Goal: Contribute content

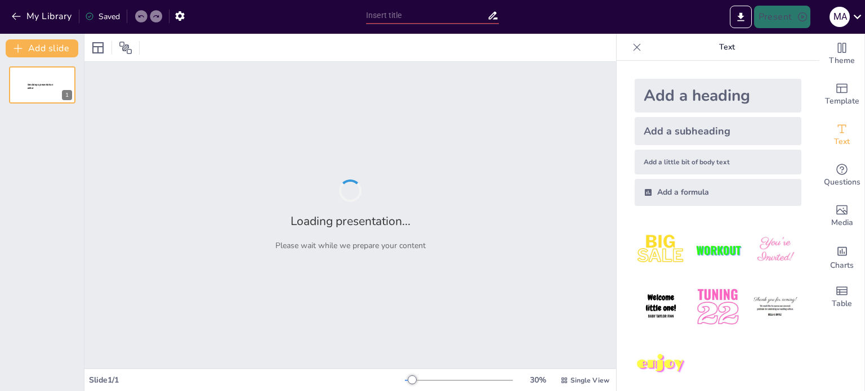
type input "Optimización de la Cadena de Suministro del Smartphone: Hallazgos y Propuestas …"
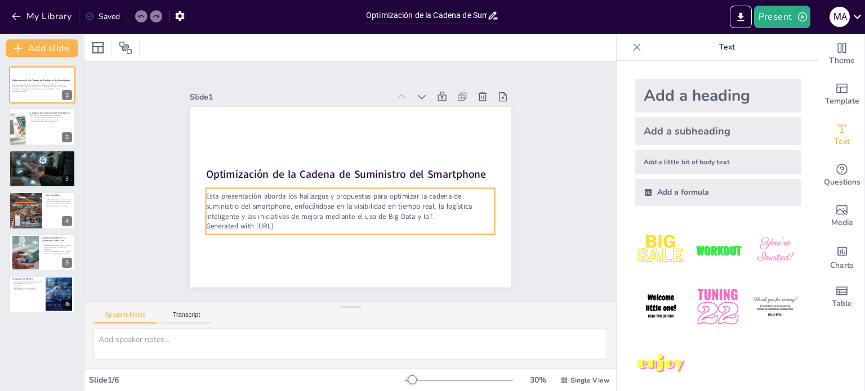
click at [293, 199] on p "Esta presentación aborda los hallazgos y propuestas para optimizar la cadena de…" at bounding box center [326, 189] width 118 height 284
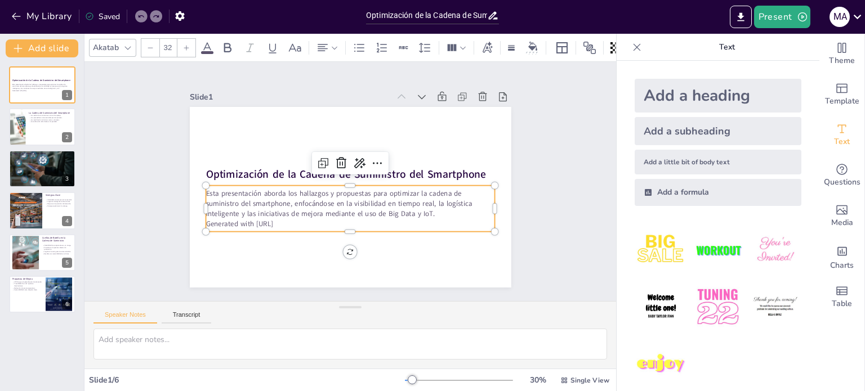
click at [293, 199] on p "Esta presentación aborda los hallazgos y propuestas para optimizar la cadena de…" at bounding box center [349, 204] width 289 height 30
click at [403, 195] on p "Esta presentación aborda los hallazgos y propuestas para optimizar la cadena de…" at bounding box center [349, 204] width 289 height 30
click at [565, 235] on div "Slide 1 Optimización de la Cadena de Suministro del Smartphone Esta presentació…" at bounding box center [349, 181] width 531 height 239
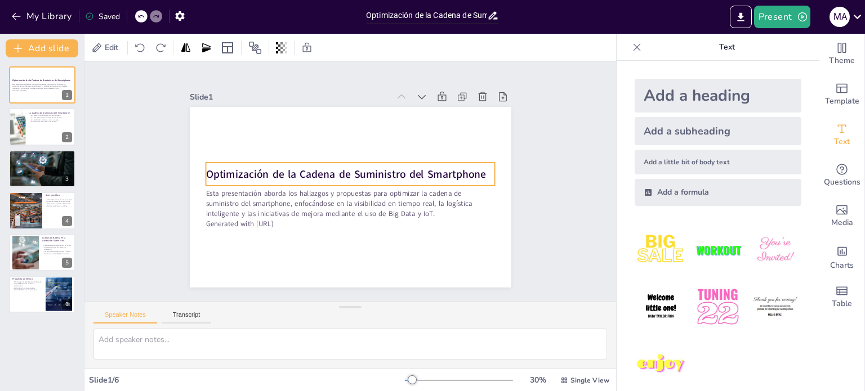
click at [233, 168] on strong "Optimización de la Cadena de Suministro del Smartphone" at bounding box center [350, 172] width 235 height 176
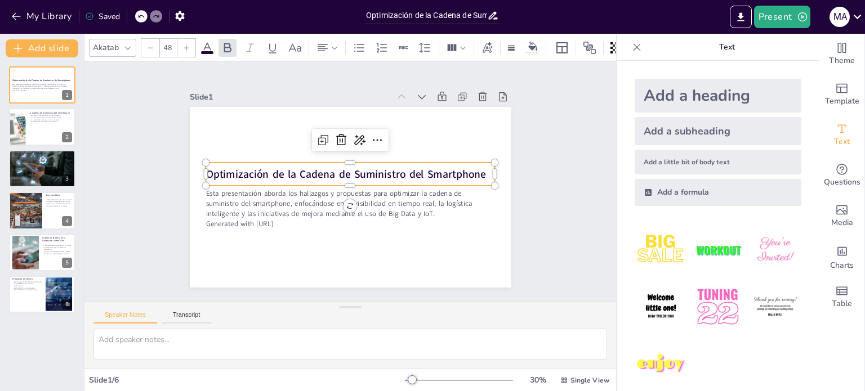
click at [216, 168] on strong "Optimización de la Cadena de Suministro del Smartphone" at bounding box center [345, 174] width 280 height 15
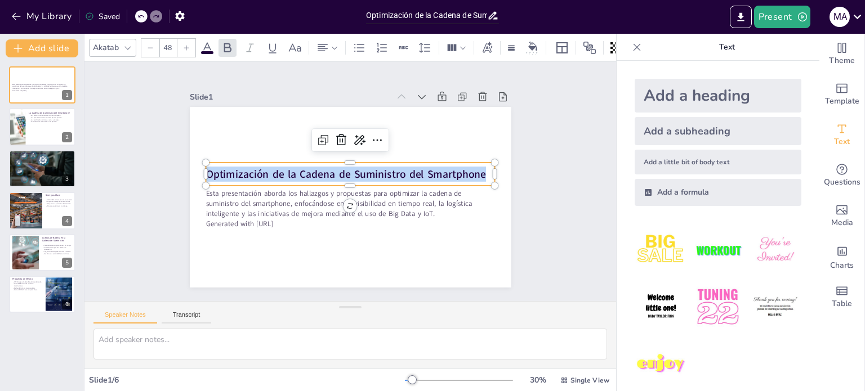
click at [216, 168] on strong "Optimización de la Cadena de Suministro del Smartphone" at bounding box center [345, 174] width 280 height 15
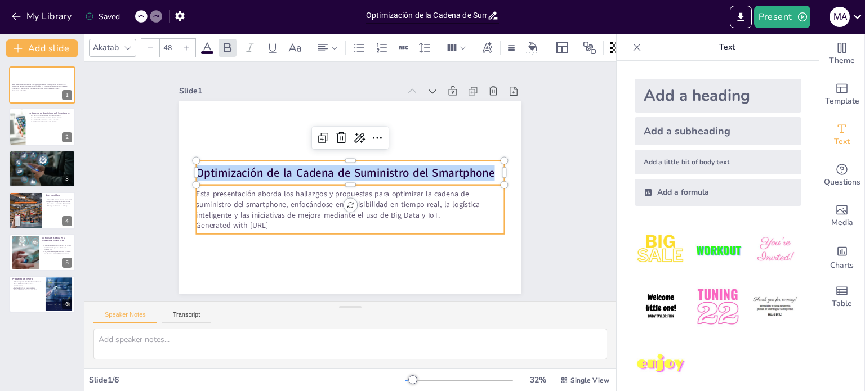
click at [254, 220] on p "Generated with [URL]" at bounding box center [350, 225] width 308 height 11
type input "32"
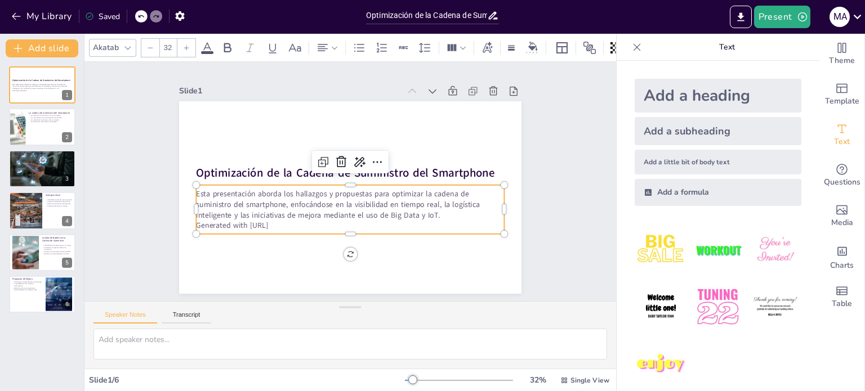
click at [254, 220] on p "Generated with [URL]" at bounding box center [350, 225] width 308 height 11
click at [254, 216] on p "Generated with [URL]" at bounding box center [345, 225] width 307 height 43
click at [254, 220] on p "Generated with [URL]" at bounding box center [350, 225] width 308 height 11
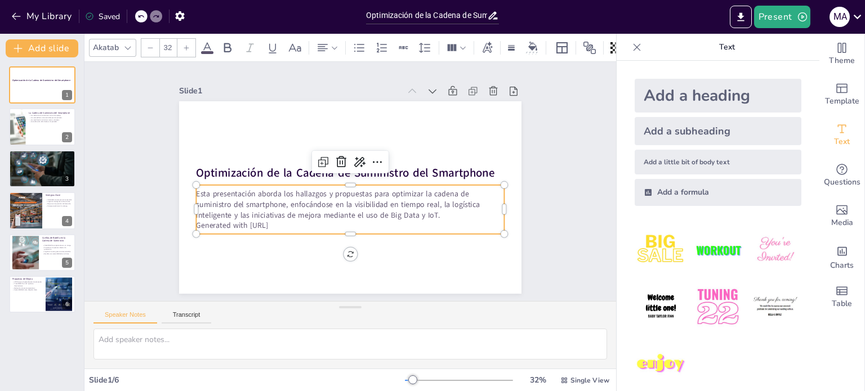
click at [254, 220] on p "Generated with [URL]" at bounding box center [350, 225] width 308 height 11
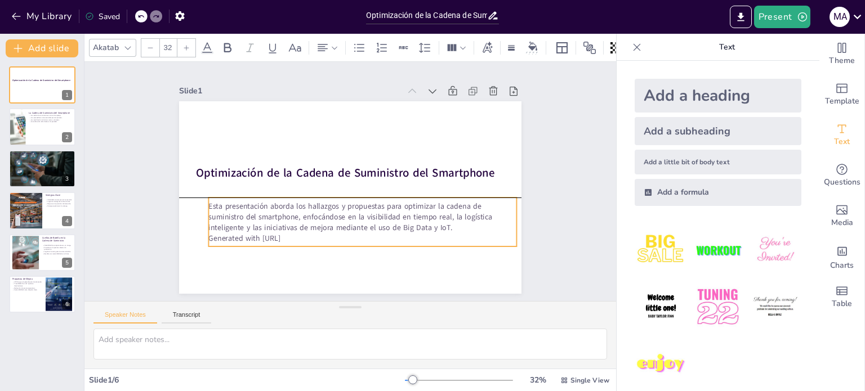
drag, startPoint x: 190, startPoint y: 191, endPoint x: 197, endPoint y: 204, distance: 14.9
click at [208, 204] on p "Esta presentación aborda los hallazgos y propuestas para optimizar la cadena de…" at bounding box center [362, 217] width 308 height 32
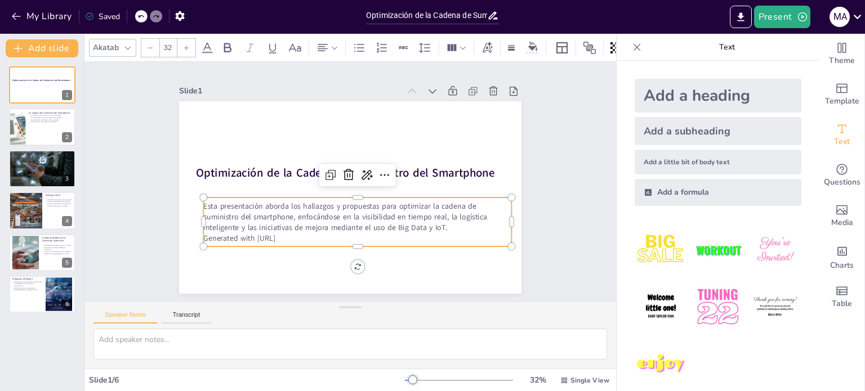
click at [206, 209] on p "Esta presentación aborda los hallazgos y propuestas para optimizar la cadena de…" at bounding box center [354, 217] width 310 height 64
click at [206, 209] on p "Esta presentación aborda los hallazgos y propuestas para optimizar la cadena de…" at bounding box center [357, 217] width 308 height 32
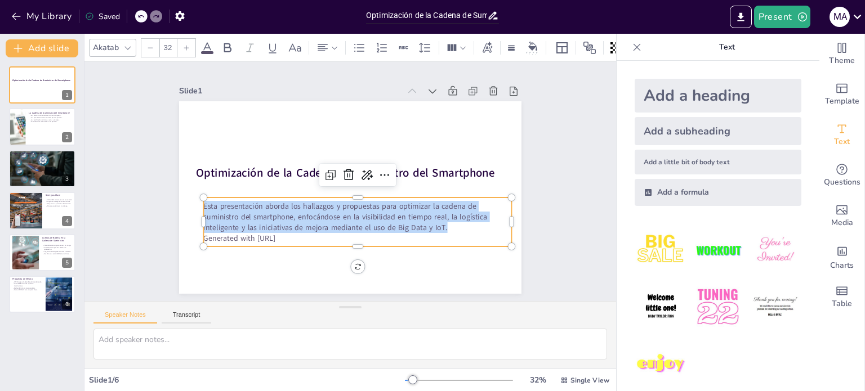
click at [206, 209] on p "Esta presentación aborda los hallazgos y propuestas para optimizar la cadena de…" at bounding box center [354, 217] width 310 height 64
copy p "Esta presentación aborda los hallazgos y propuestas para optimizar la cadena de…"
click at [382, 170] on icon at bounding box center [385, 175] width 14 height 14
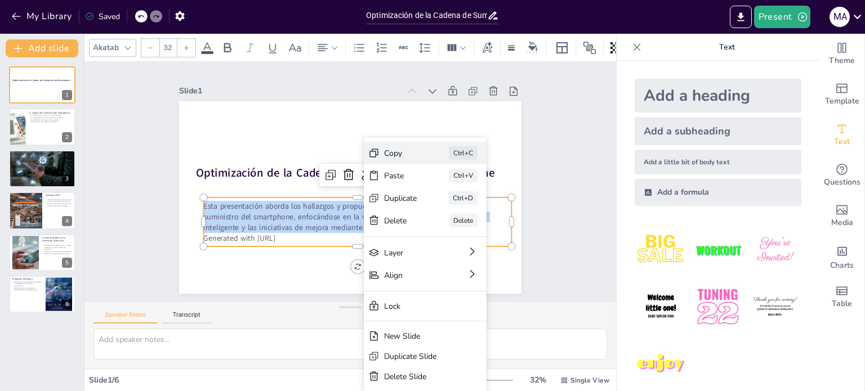
click at [468, 210] on div "Copy" at bounding box center [484, 215] width 33 height 11
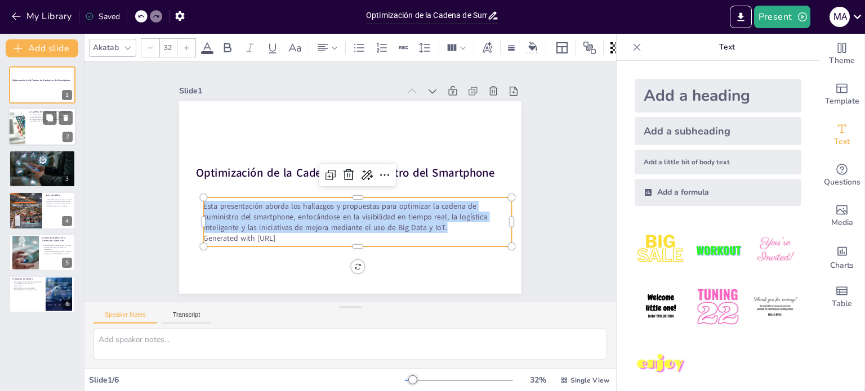
click at [29, 126] on div at bounding box center [42, 127] width 68 height 38
type textarea "La cadena de suministro del smartphone es una red compleja que involucra varios…"
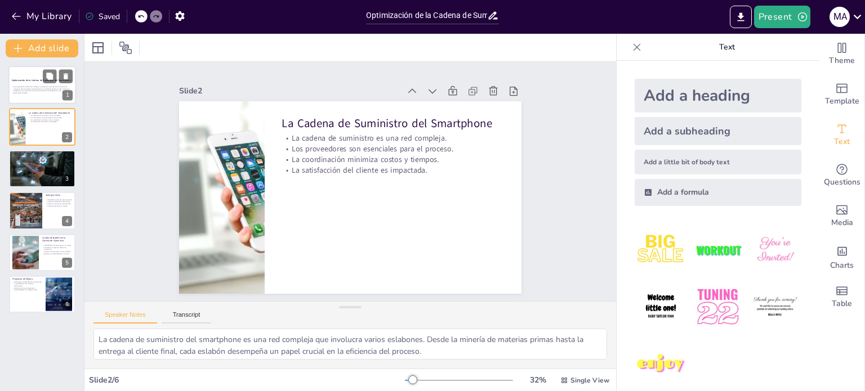
click at [22, 90] on p "Esta presentación aborda los hallazgos y propuestas para optimizar la cadena de…" at bounding box center [43, 89] width 61 height 6
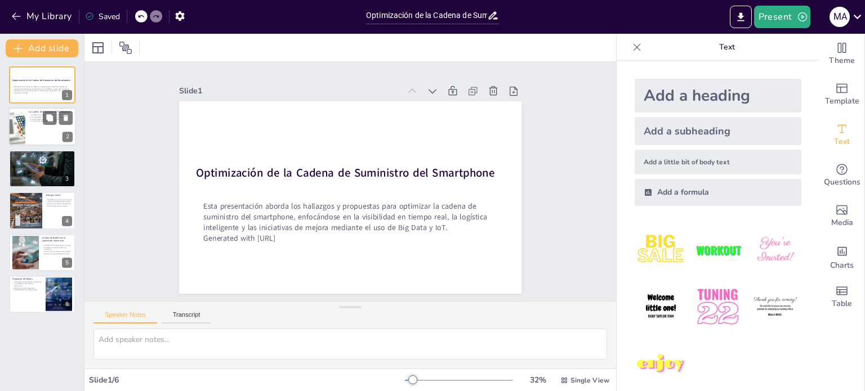
click at [47, 128] on div at bounding box center [42, 127] width 68 height 38
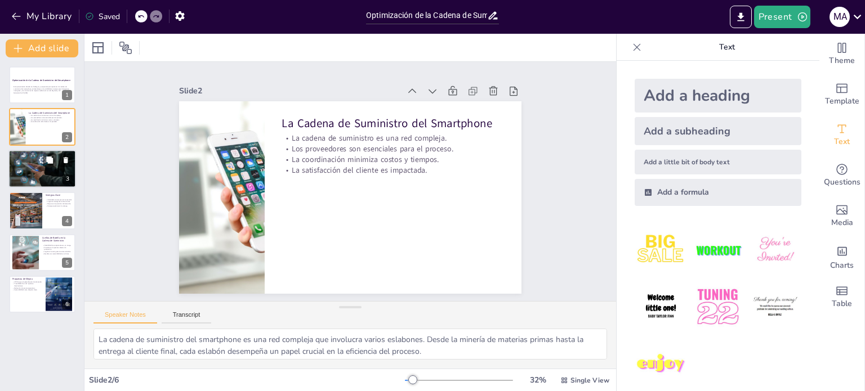
click at [37, 173] on div at bounding box center [42, 169] width 68 height 38
type textarea "Los múltiples flujos dentro de la cadena de suministro son esenciales para el c…"
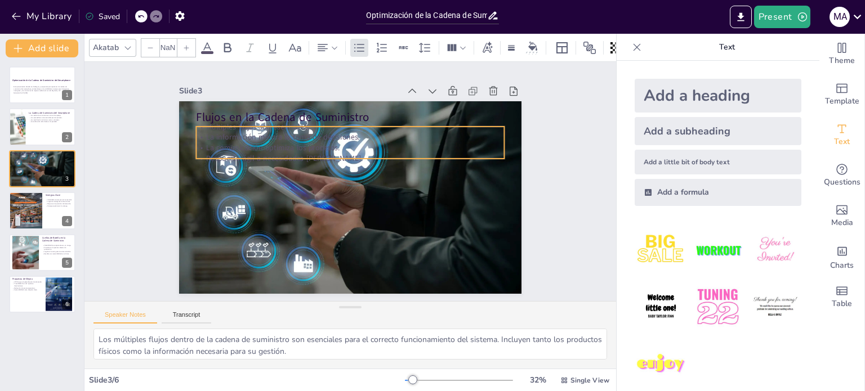
type input "32"
click at [258, 131] on p "La información mejora la toma de decisiones." at bounding box center [354, 137] width 307 height 43
click at [370, 100] on icon at bounding box center [377, 104] width 14 height 14
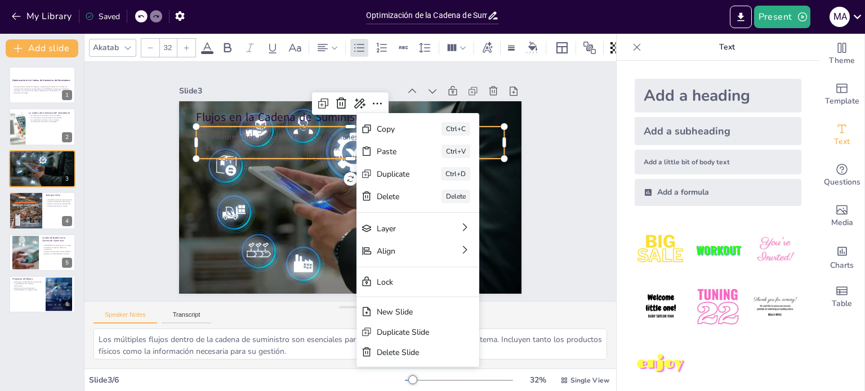
click at [208, 42] on icon at bounding box center [207, 47] width 10 height 11
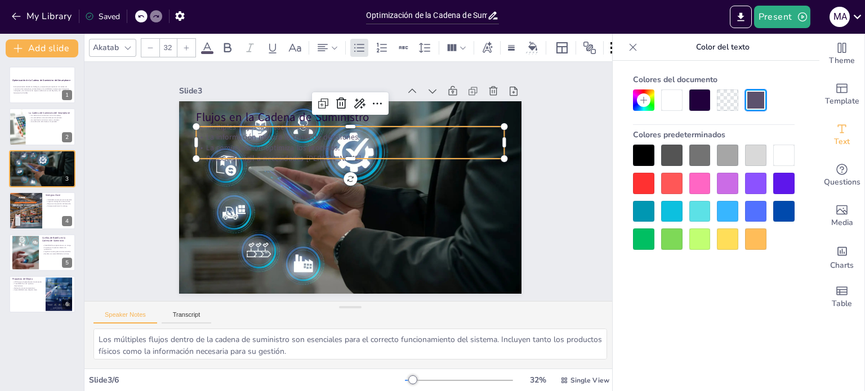
click at [207, 43] on icon at bounding box center [207, 47] width 10 height 11
click at [672, 99] on div at bounding box center [671, 100] width 21 height 21
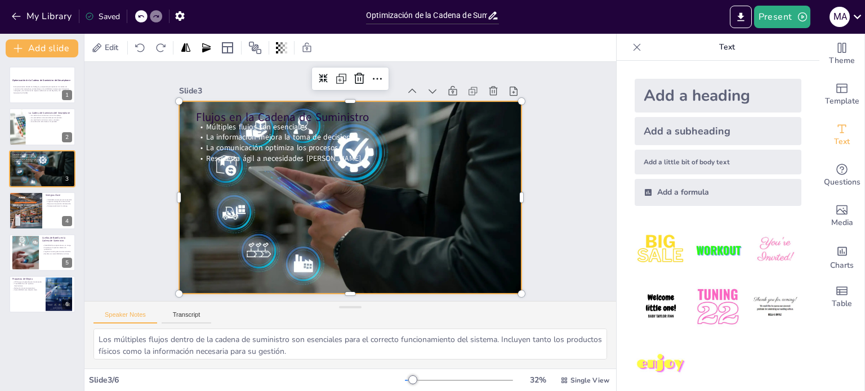
click at [196, 164] on div at bounding box center [350, 197] width 342 height 193
click at [213, 213] on div at bounding box center [350, 197] width 342 height 193
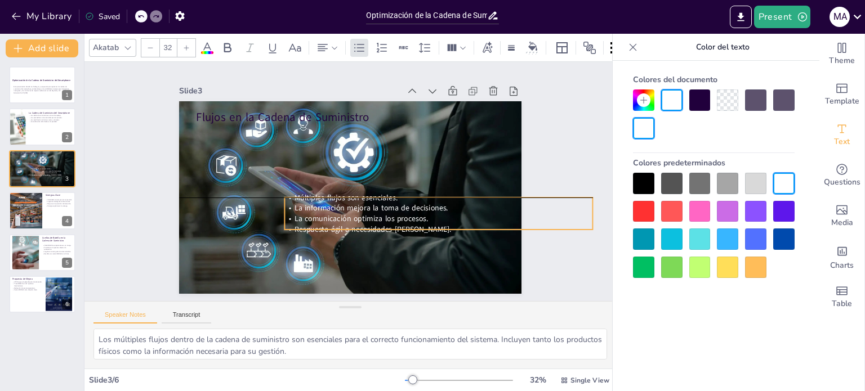
drag, startPoint x: 347, startPoint y: 132, endPoint x: 435, endPoint y: 207, distance: 115.8
click at [435, 207] on span "La información mejora la toma de decisiones." at bounding box center [371, 208] width 154 height 11
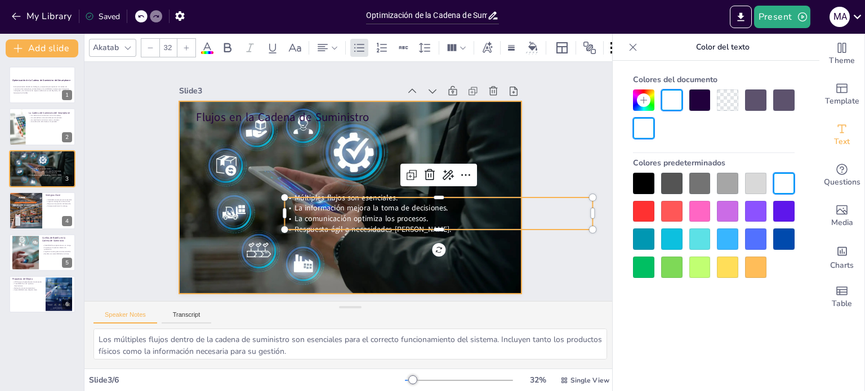
click at [450, 121] on div at bounding box center [350, 197] width 342 height 193
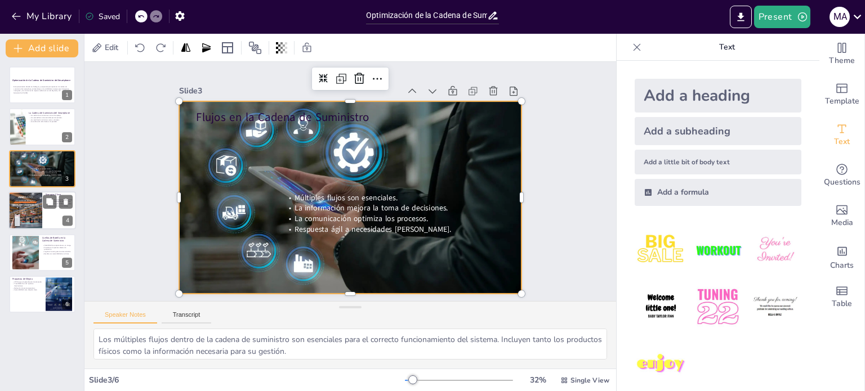
click at [41, 206] on div at bounding box center [25, 211] width 34 height 43
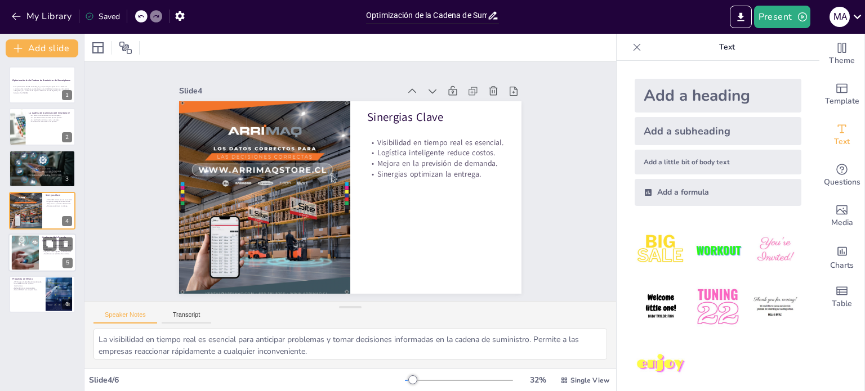
click at [25, 245] on div at bounding box center [25, 252] width 69 height 34
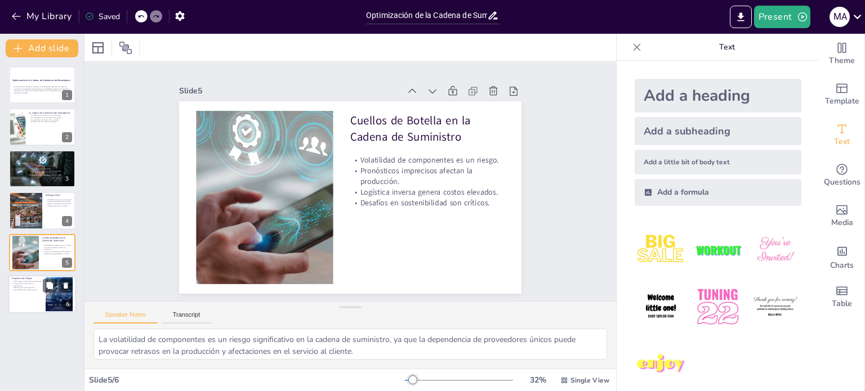
click at [25, 295] on div at bounding box center [42, 294] width 68 height 38
type textarea "La iniciativa de CPFR mejora significativamente la planificación de la demanda …"
